Goal: Task Accomplishment & Management: Complete application form

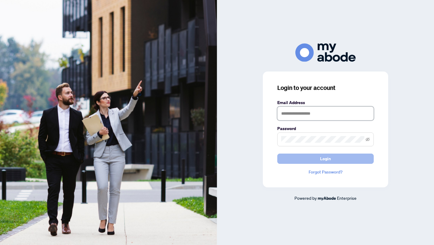
type input "**********"
click at [330, 159] on span "Login" at bounding box center [325, 159] width 11 height 10
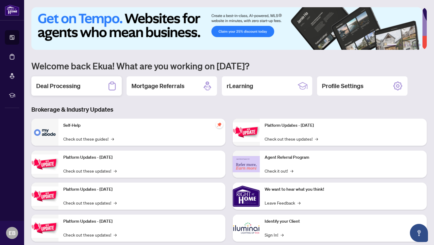
click at [61, 85] on h2 "Deal Processing" at bounding box center [58, 86] width 44 height 8
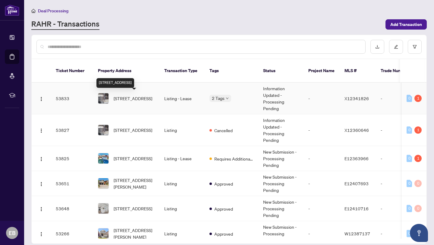
click at [134, 99] on span "738 Quilter Row, Richmond, Ontario K0A 2Z0, Canada" at bounding box center [133, 98] width 39 height 7
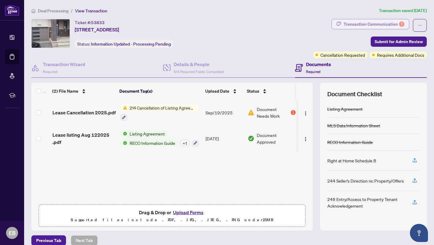
click at [395, 21] on div "Transaction Communication 1" at bounding box center [374, 24] width 61 height 10
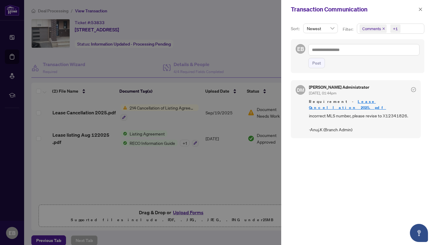
click at [385, 15] on div "Transaction Communication" at bounding box center [357, 9] width 153 height 19
click at [330, 30] on span "Newest" at bounding box center [320, 28] width 27 height 9
click at [356, 38] on div "Comments +1" at bounding box center [391, 32] width 70 height 16
click at [353, 102] on link "Lease Cancellation 2025.pdf" at bounding box center [347, 104] width 77 height 11
click at [421, 8] on icon "close" at bounding box center [420, 9] width 3 height 3
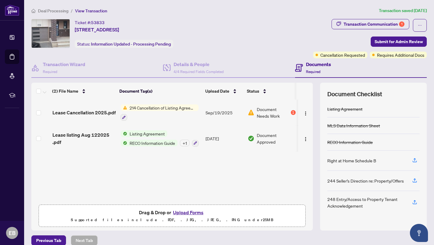
click at [188, 211] on button "Upload Forms" at bounding box center [188, 212] width 34 height 8
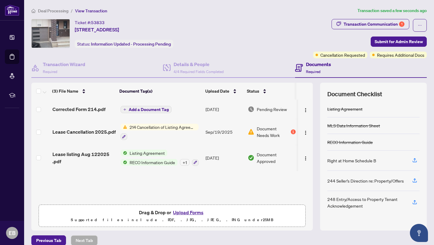
click at [145, 107] on span "Add a Document Tag" at bounding box center [149, 109] width 40 height 4
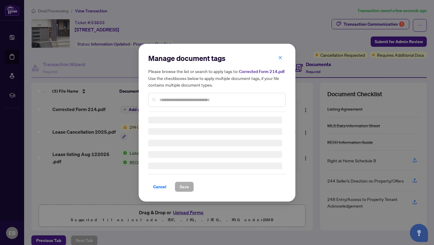
click at [165, 101] on div "Manage document tags Please browse the list or search to apply tags to: Correct…" at bounding box center [217, 82] width 138 height 59
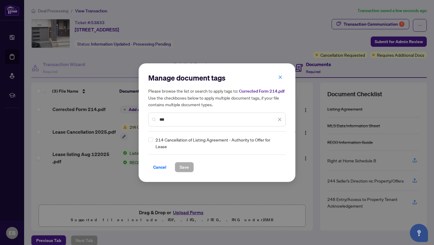
type input "***"
click at [184, 172] on span "Save" at bounding box center [184, 167] width 9 height 10
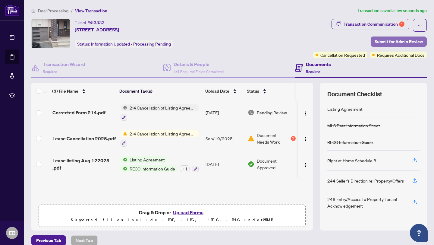
click at [389, 40] on span "Submit for Admin Review" at bounding box center [399, 42] width 48 height 10
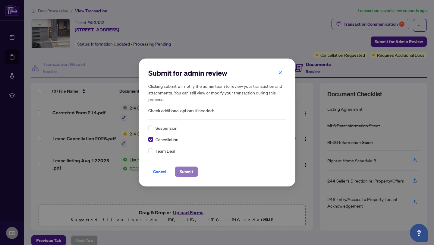
click at [185, 172] on span "Submit" at bounding box center [187, 172] width 14 height 10
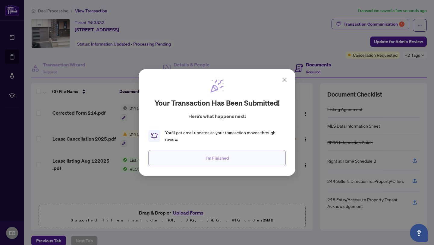
click at [224, 158] on span "I'm Finished" at bounding box center [217, 158] width 23 height 10
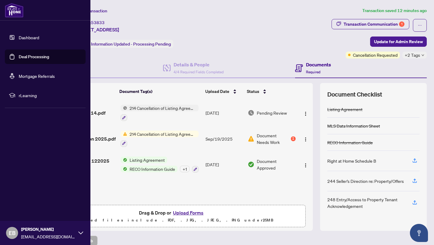
click at [29, 35] on link "Dashboard" at bounding box center [29, 37] width 21 height 5
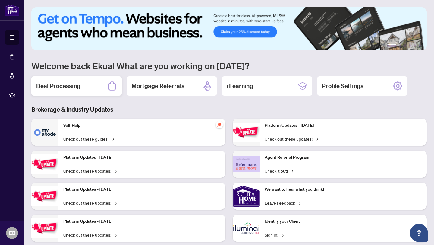
click at [81, 88] on div "Deal Processing" at bounding box center [76, 85] width 90 height 19
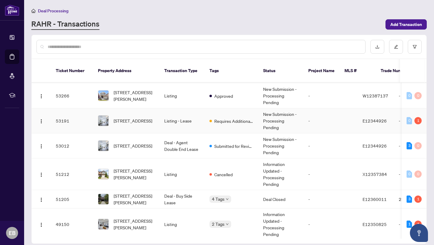
scroll to position [138, 0]
click at [179, 195] on td "Deal - Buy Side Lease" at bounding box center [182, 199] width 45 height 18
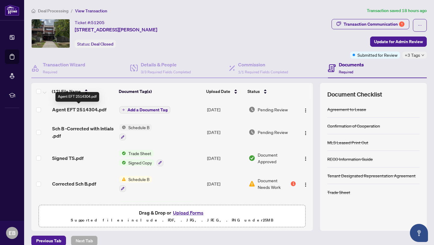
click at [85, 108] on span "Agent EFT 2514304.pdf" at bounding box center [79, 109] width 54 height 7
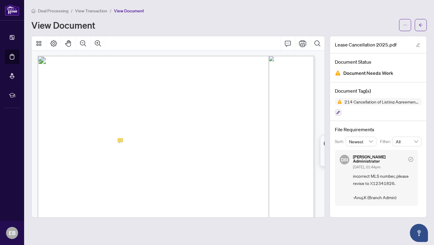
scroll to position [1, 0]
click at [303, 42] on icon "Print" at bounding box center [302, 43] width 7 height 7
